Goal: Navigation & Orientation: Find specific page/section

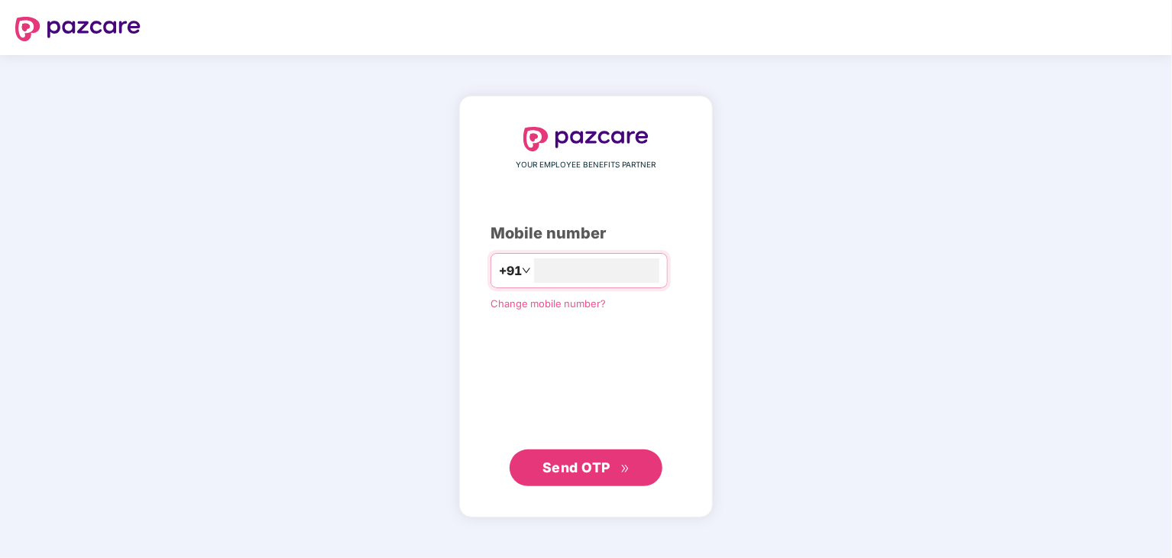
type input "**********"
click at [627, 459] on span "Send OTP" at bounding box center [587, 466] width 88 height 21
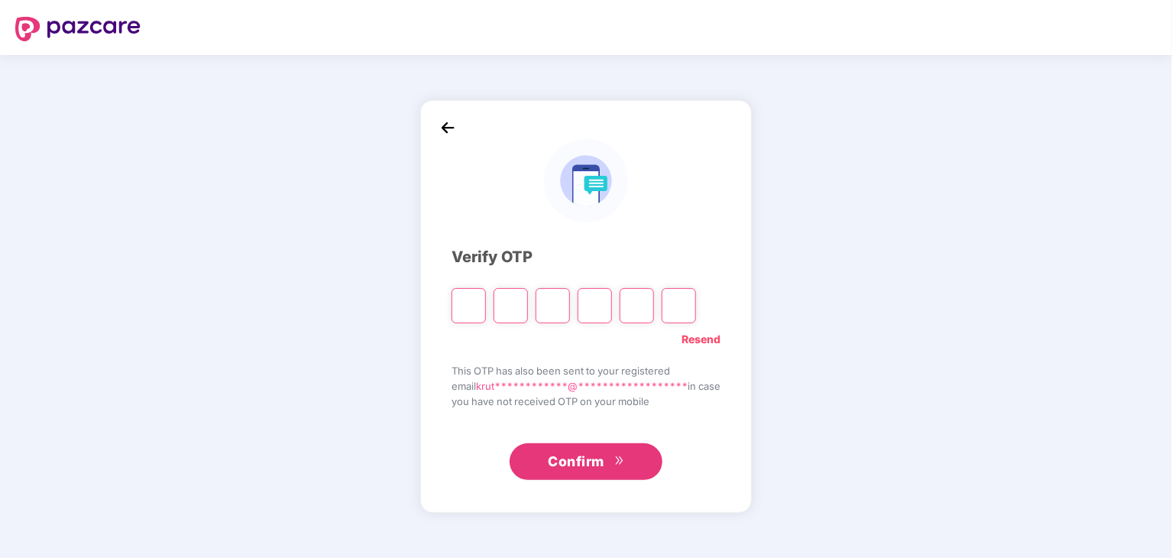
type input "*"
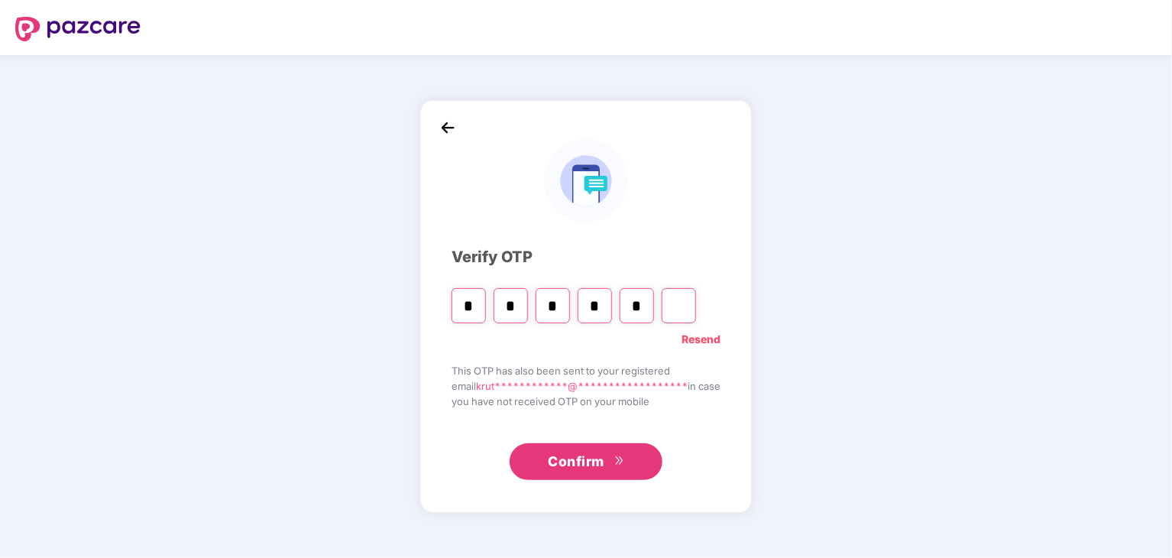
type input "*"
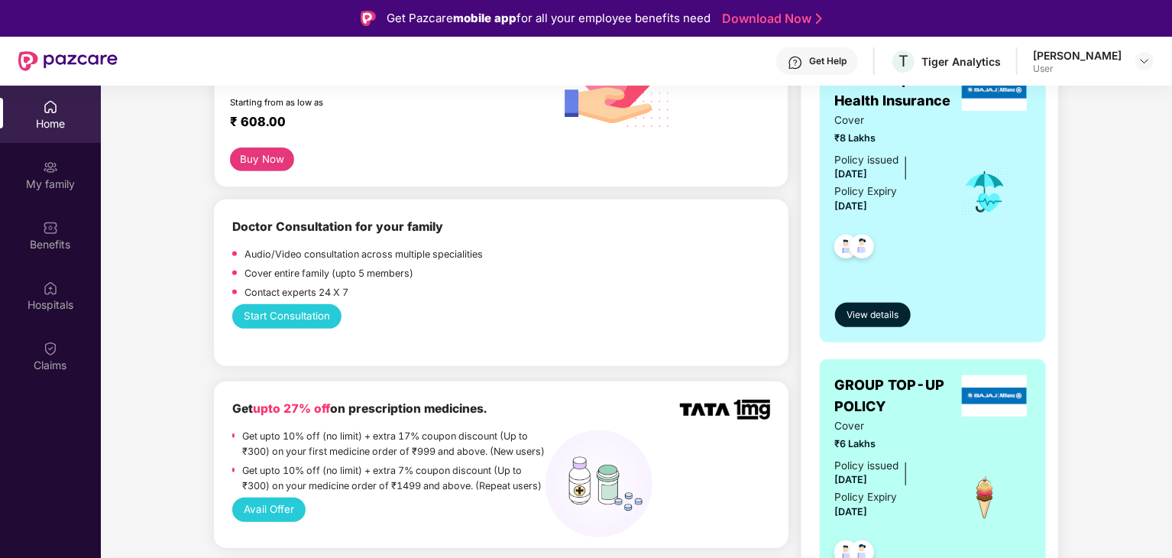
scroll to position [293, 0]
click at [883, 311] on span "View details" at bounding box center [873, 314] width 52 height 15
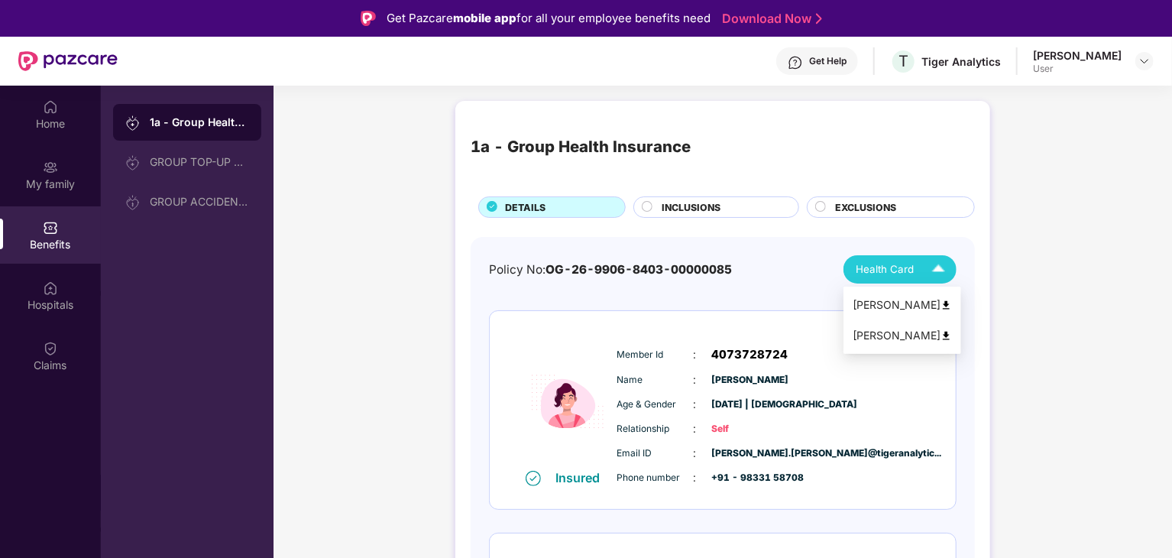
click at [892, 278] on div "Health Card" at bounding box center [904, 269] width 96 height 27
click at [941, 312] on div "[PERSON_NAME]" at bounding box center [902, 305] width 99 height 17
